Goal: Transaction & Acquisition: Purchase product/service

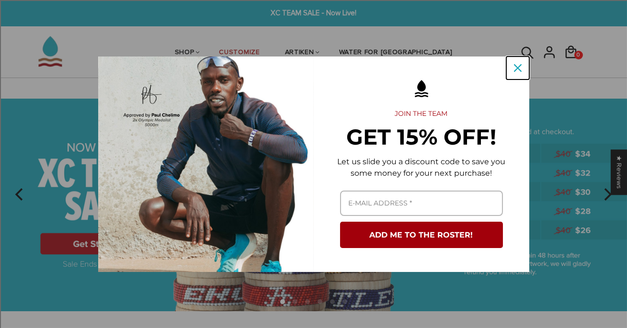
click at [520, 67] on icon "close icon" at bounding box center [518, 68] width 8 height 8
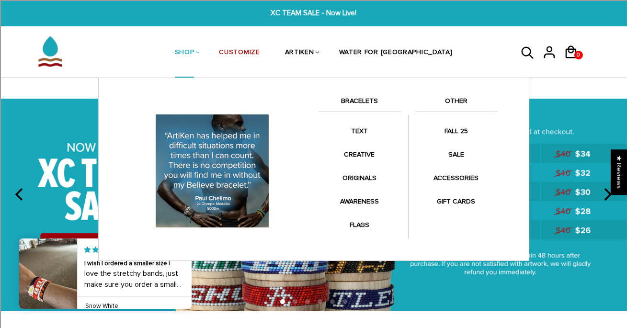
click at [358, 98] on link "BRACELETS" at bounding box center [360, 103] width 82 height 16
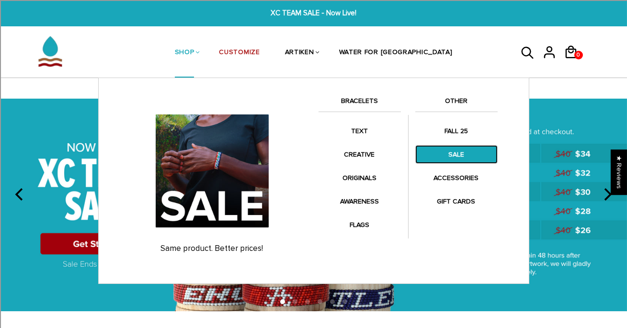
click at [448, 153] on link "SALE" at bounding box center [457, 154] width 82 height 19
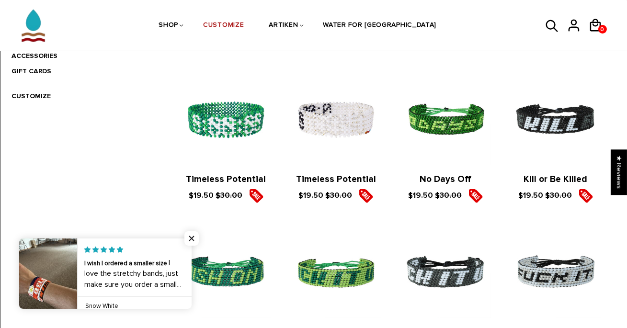
scroll to position [351, 0]
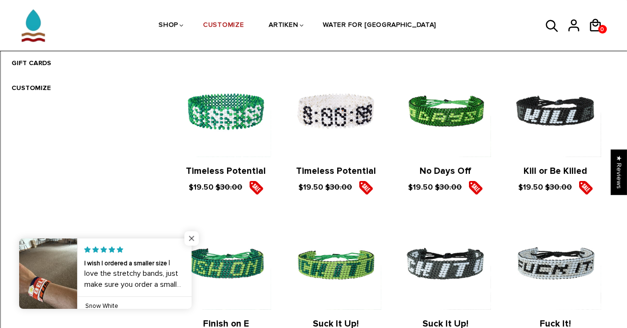
click at [193, 236] on span "Close popup widget" at bounding box center [192, 239] width 14 height 14
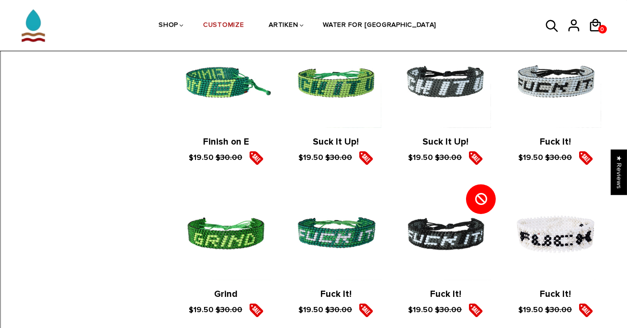
scroll to position [527, 0]
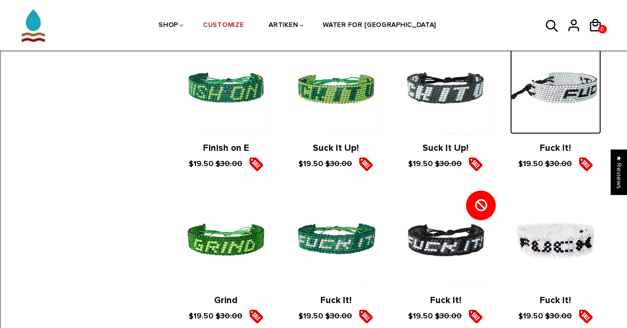
click at [561, 99] on img at bounding box center [556, 88] width 91 height 91
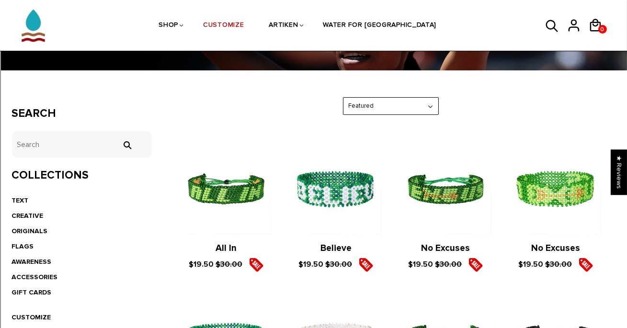
scroll to position [123, 0]
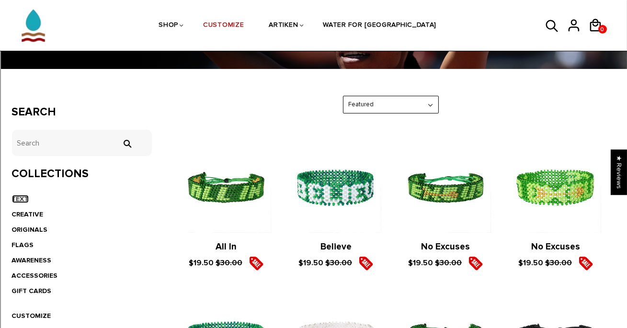
click at [16, 199] on link "TEXT" at bounding box center [20, 199] width 17 height 8
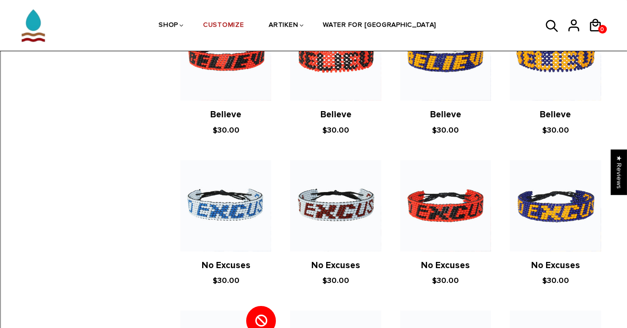
scroll to position [220, 0]
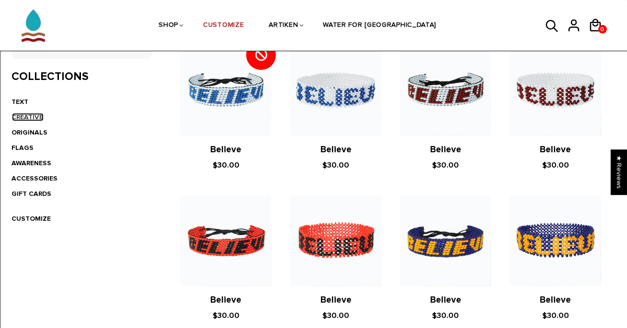
click at [26, 116] on link "CREATIVE" at bounding box center [28, 117] width 32 height 8
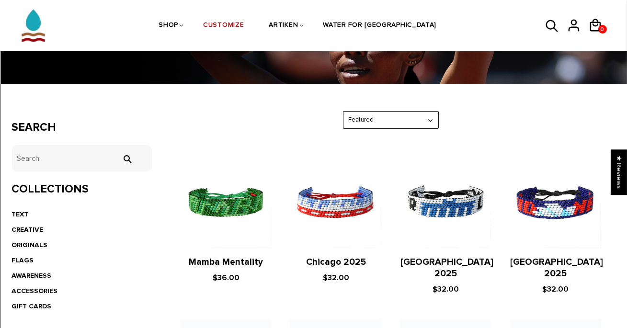
scroll to position [108, 0]
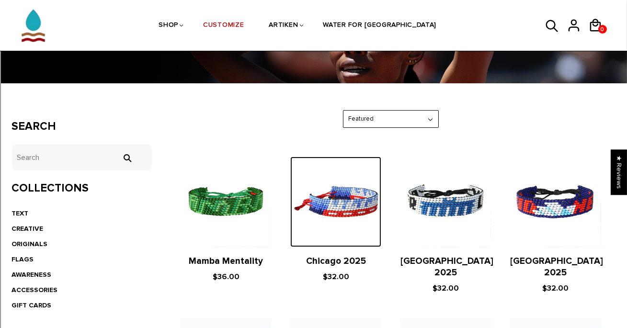
click at [339, 211] on img at bounding box center [335, 202] width 91 height 91
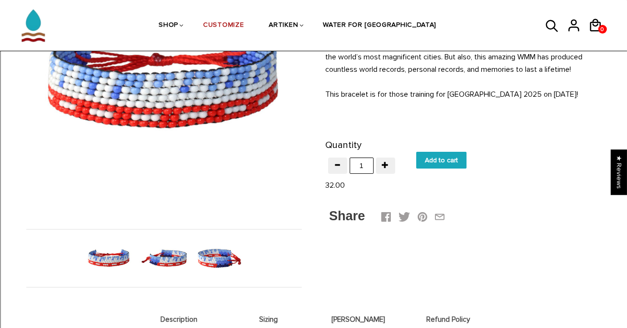
scroll to position [158, 0]
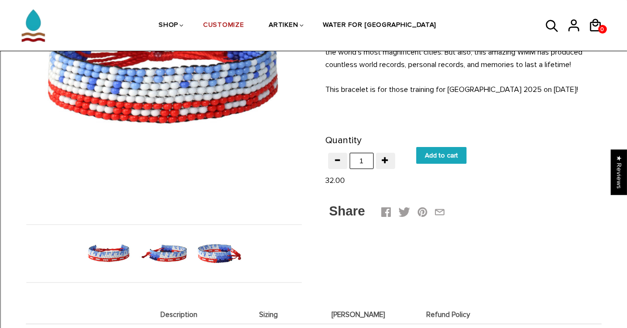
click at [168, 257] on img at bounding box center [163, 253] width 49 height 49
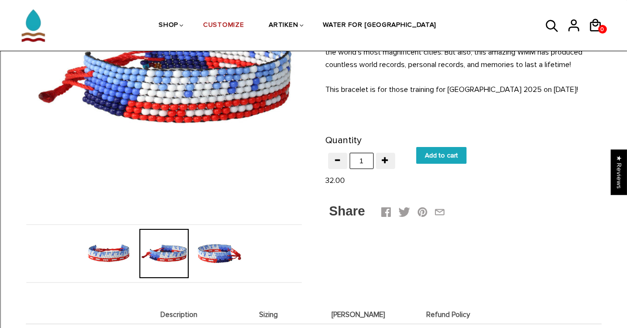
click at [220, 255] on img at bounding box center [219, 253] width 49 height 49
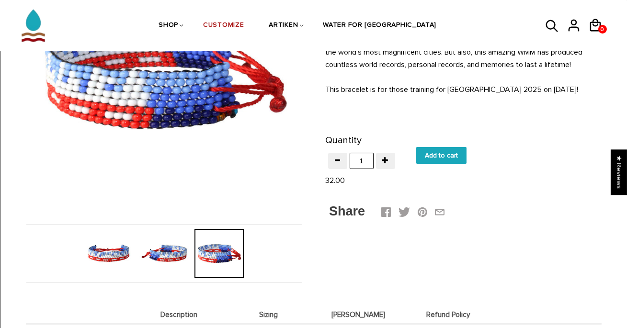
click at [168, 257] on img at bounding box center [163, 253] width 49 height 49
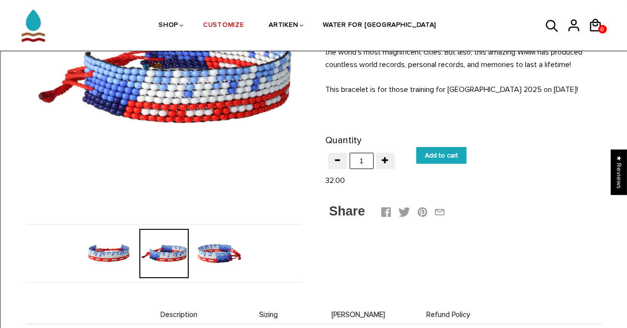
click at [128, 257] on img at bounding box center [108, 253] width 49 height 49
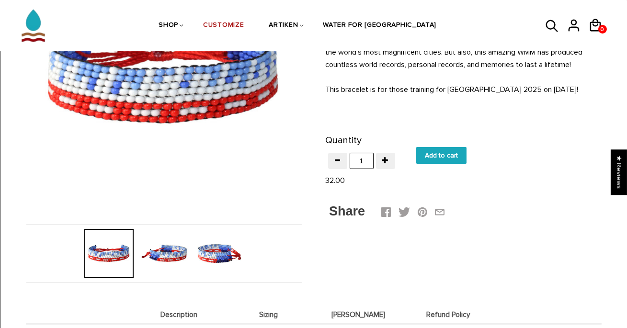
scroll to position [0, 0]
